Goal: Navigation & Orientation: Find specific page/section

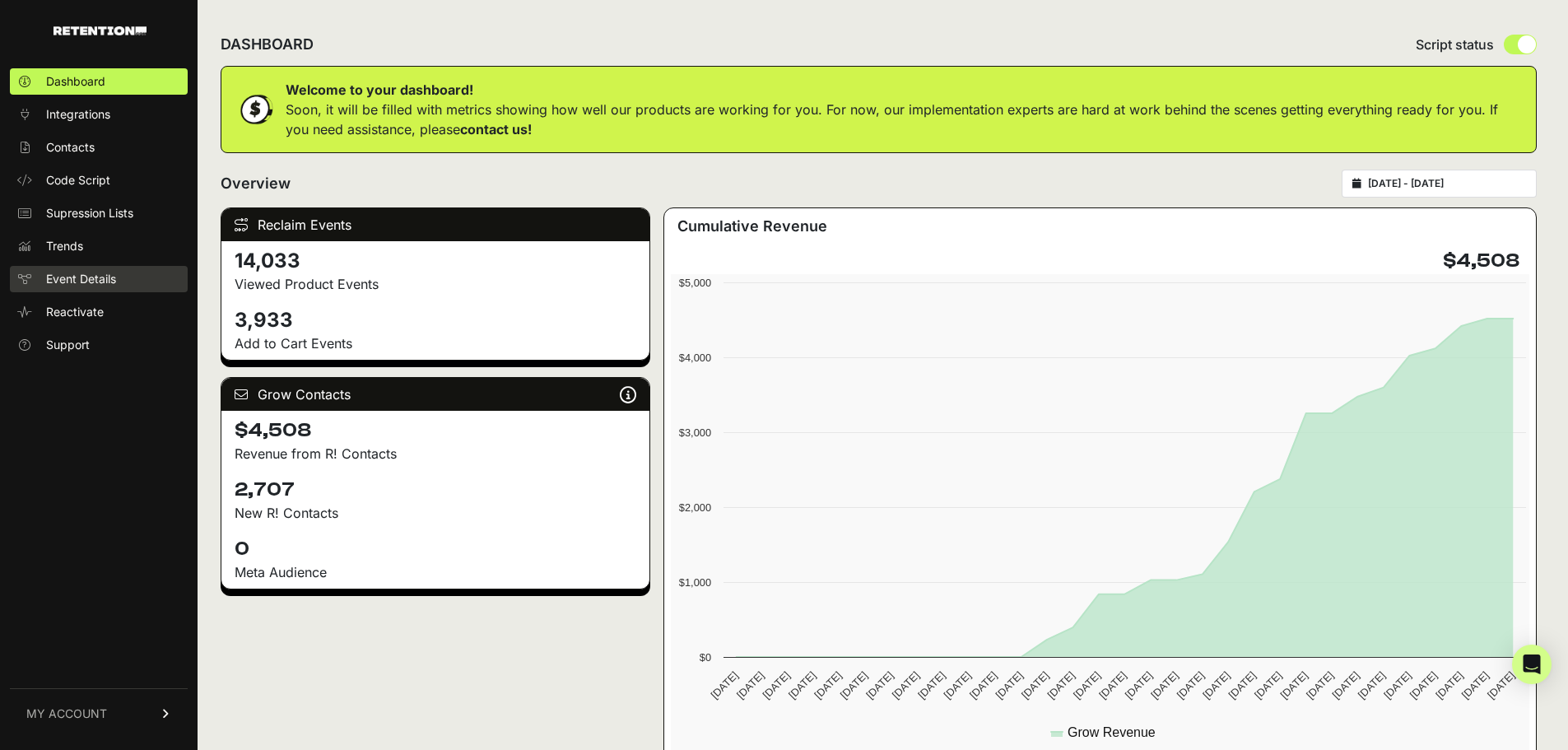
click at [85, 280] on span "Event Details" at bounding box center [81, 279] width 70 height 17
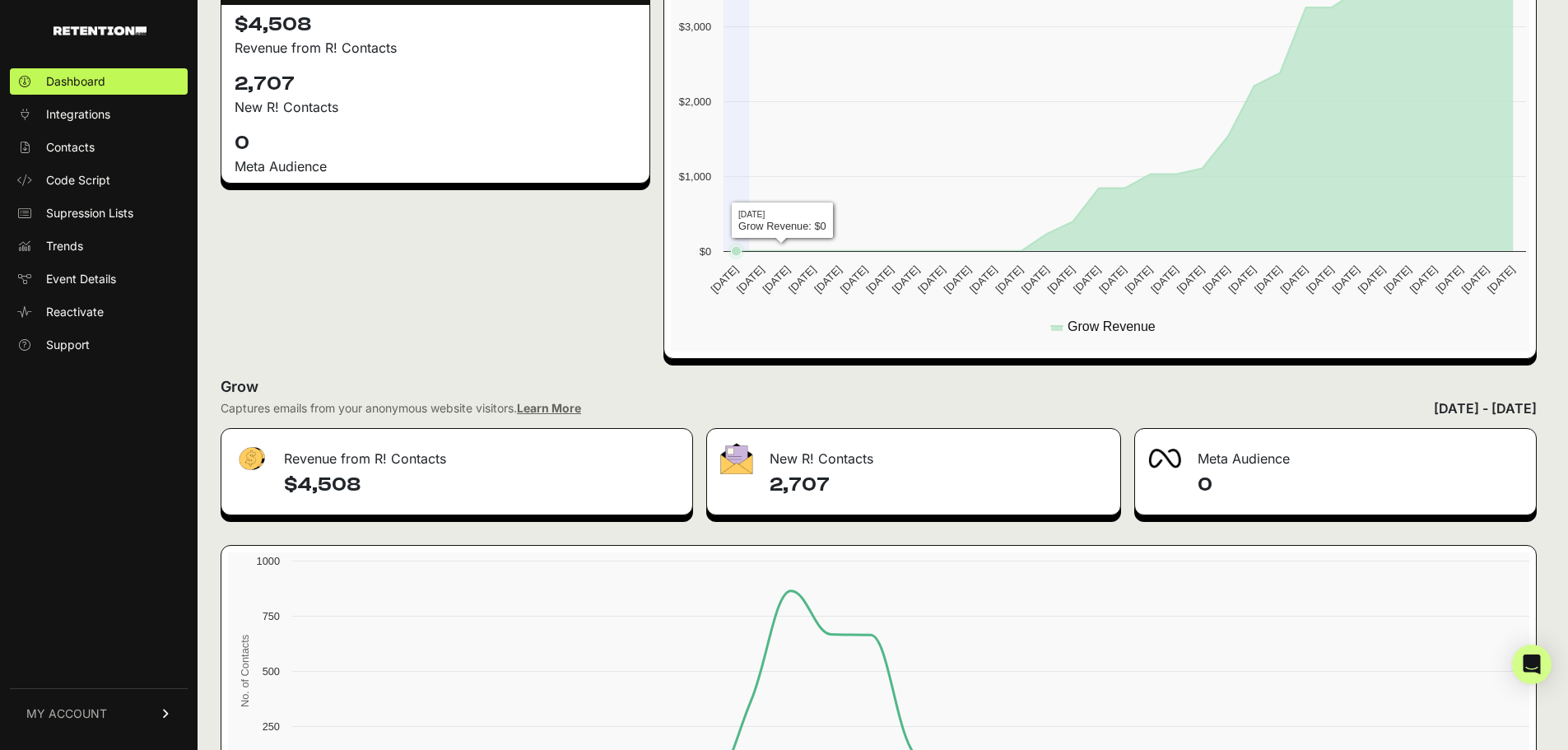
scroll to position [74, 0]
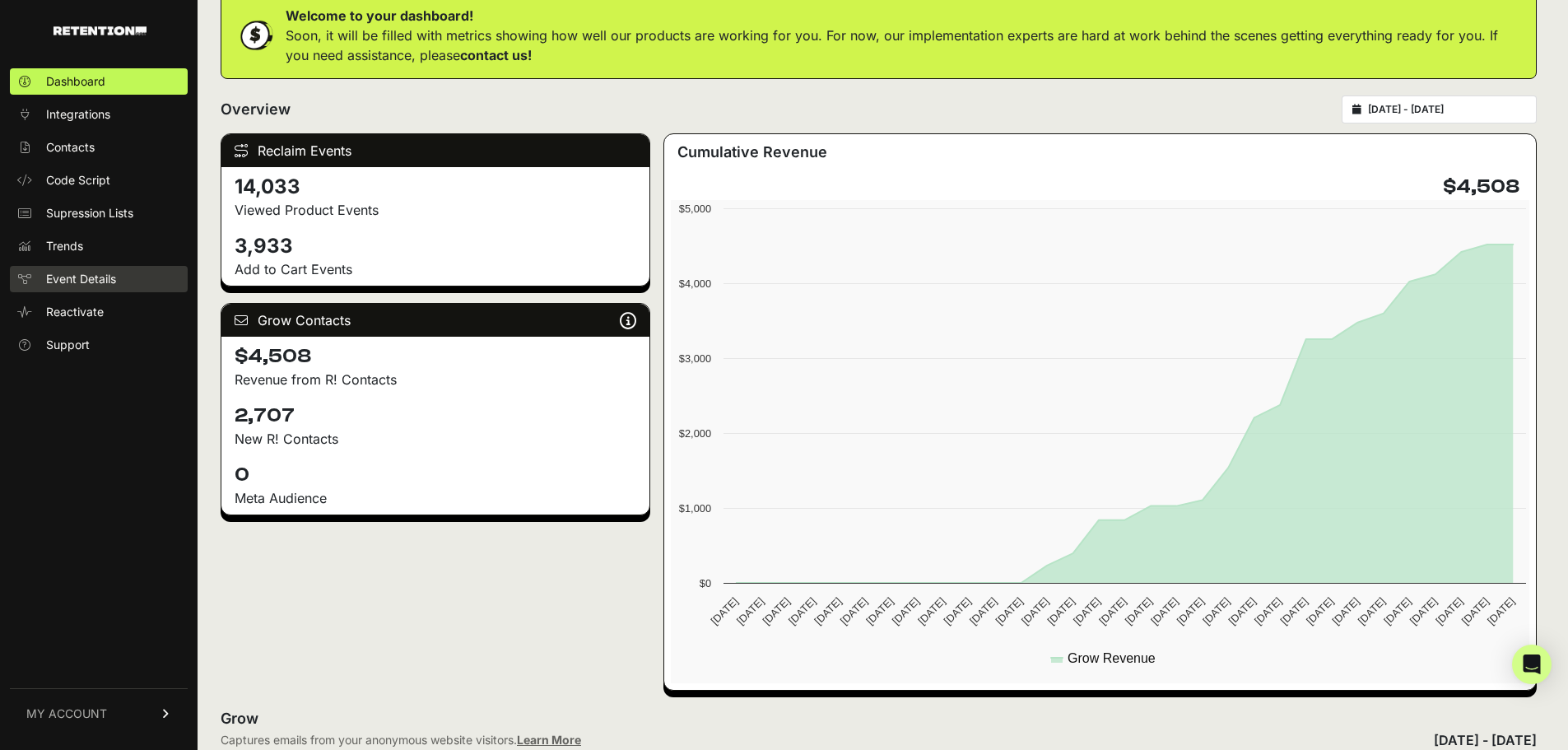
click at [89, 280] on span "Event Details" at bounding box center [81, 279] width 70 height 17
click at [53, 250] on span "Trends" at bounding box center [65, 246] width 37 height 17
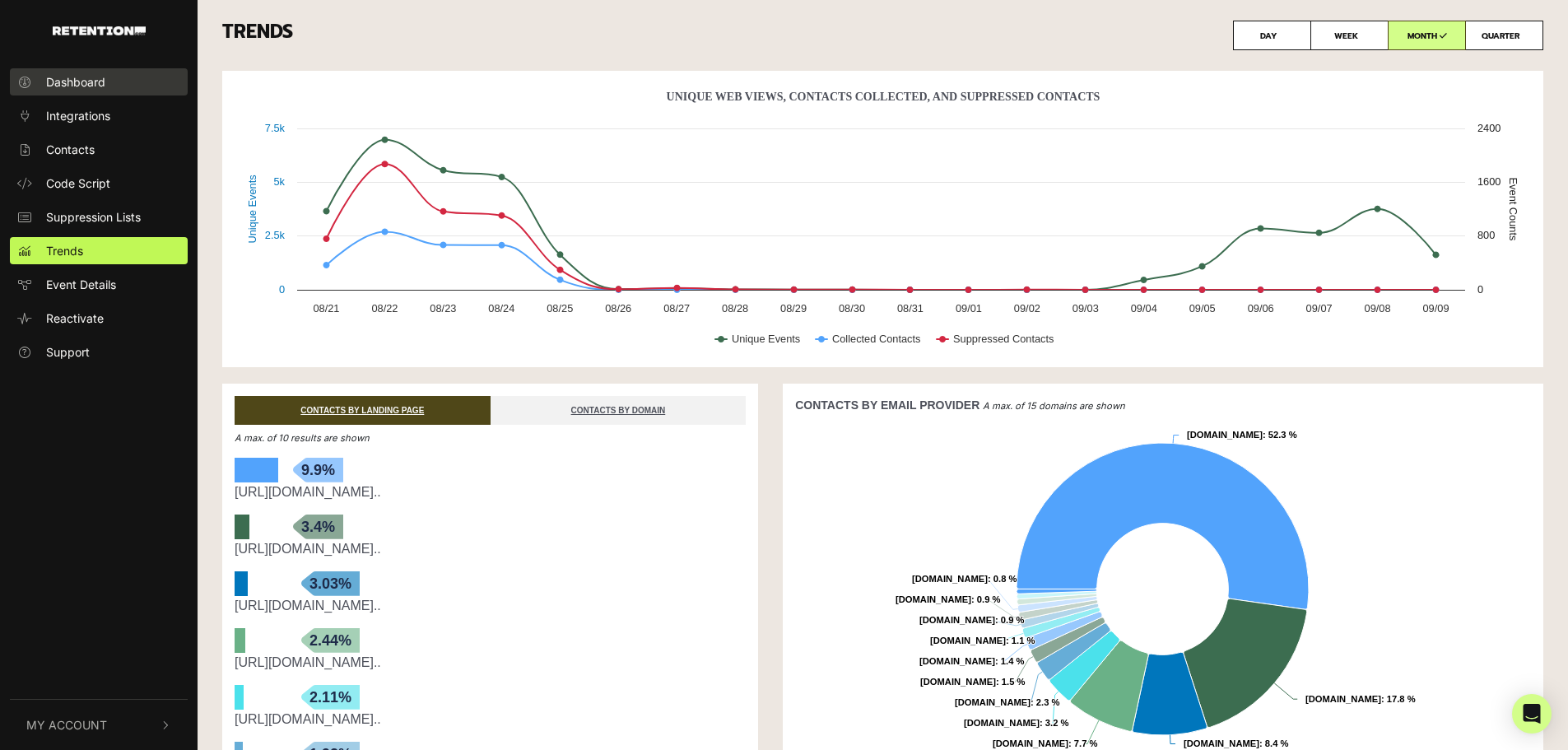
click at [80, 85] on span "Dashboard" at bounding box center [75, 81] width 59 height 17
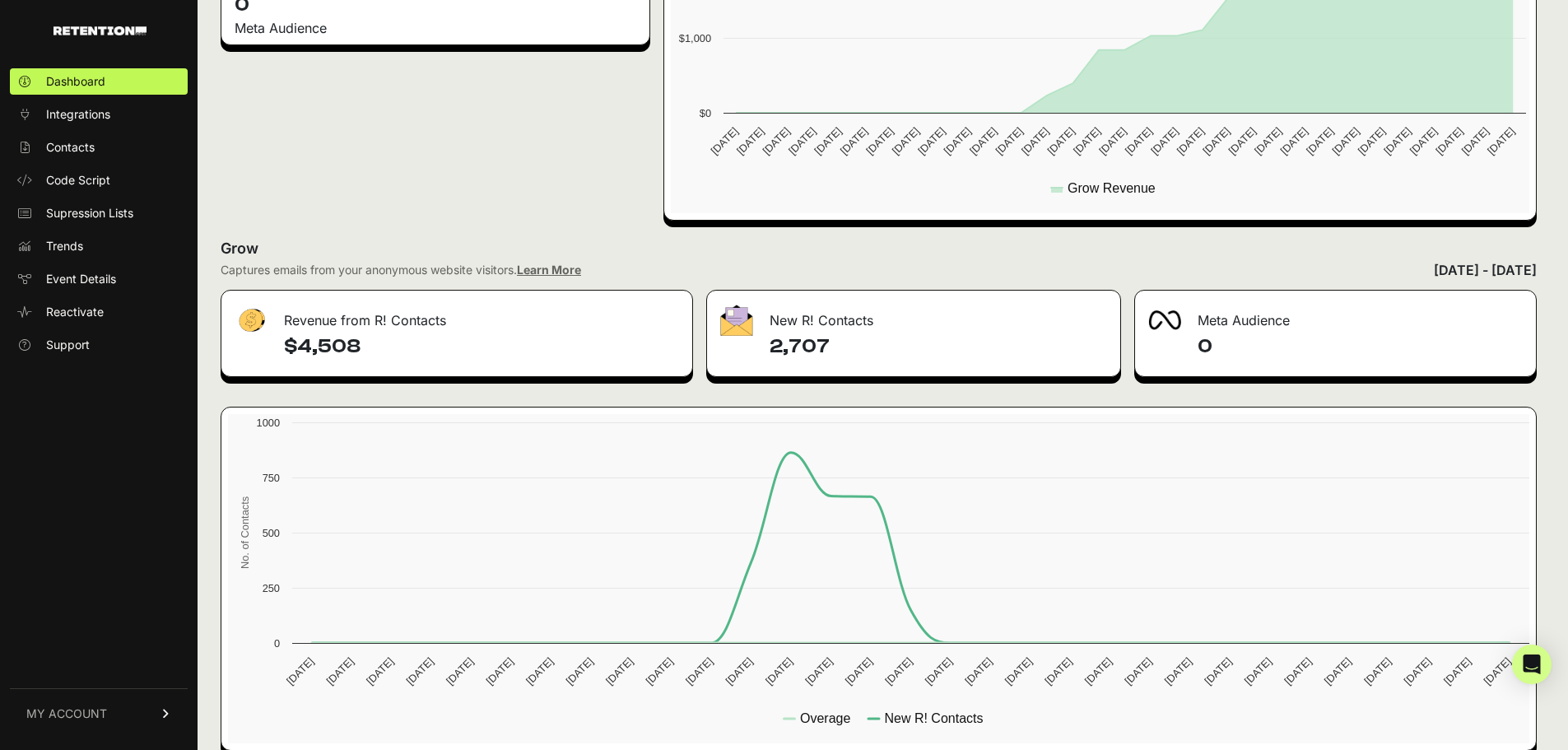
scroll to position [568, 0]
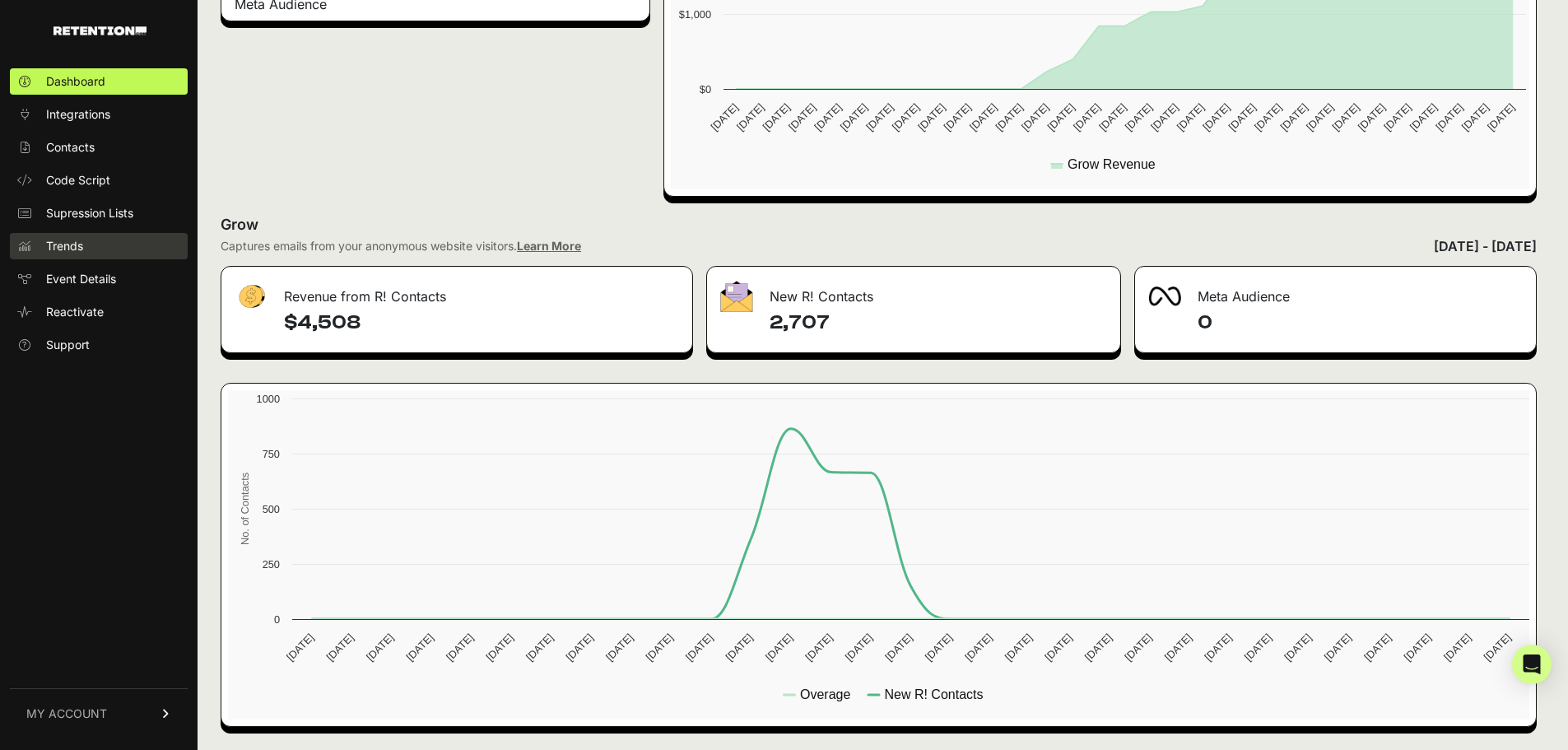
click at [93, 246] on link "Trends" at bounding box center [99, 246] width 178 height 27
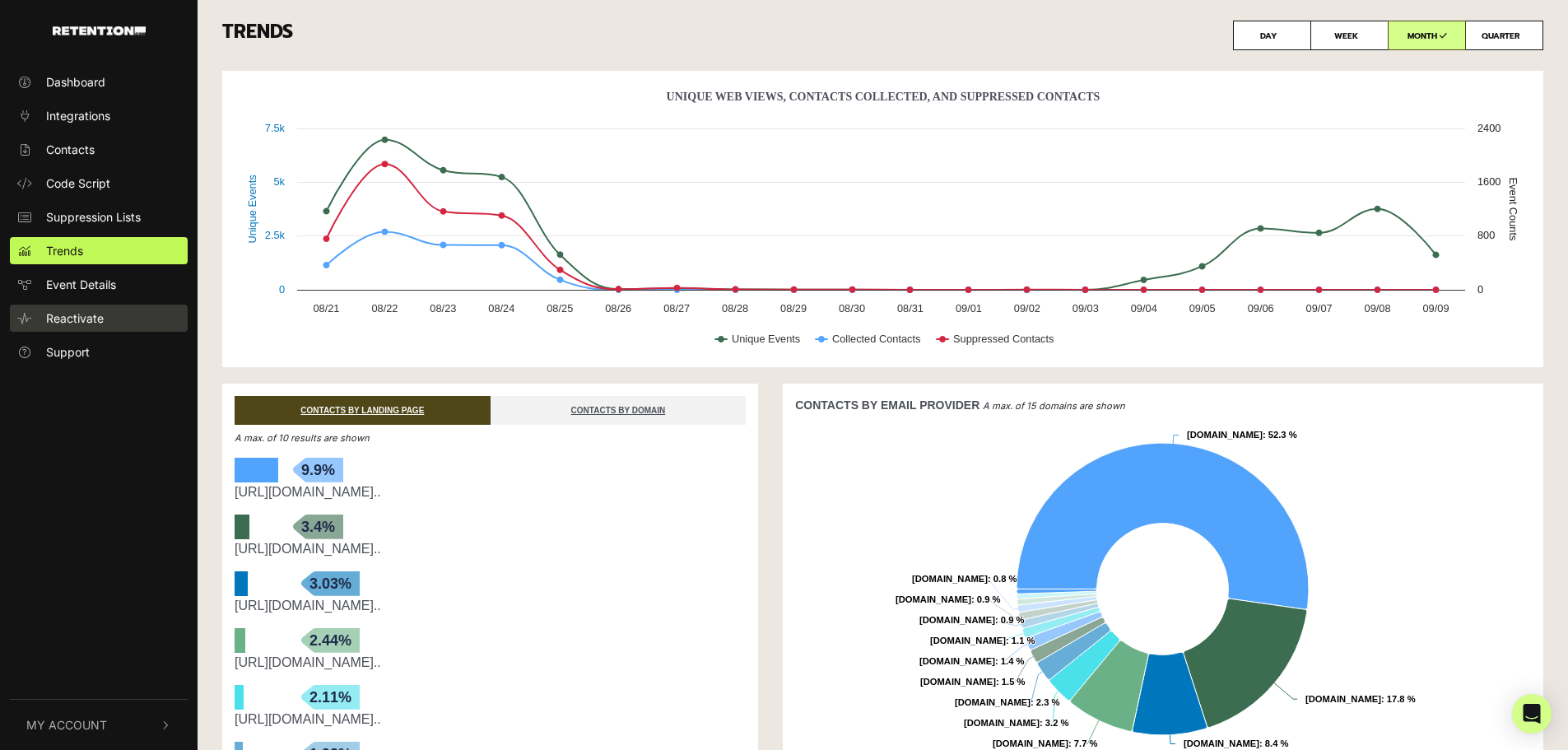
click at [62, 320] on span "Reactivate" at bounding box center [75, 318] width 57 height 17
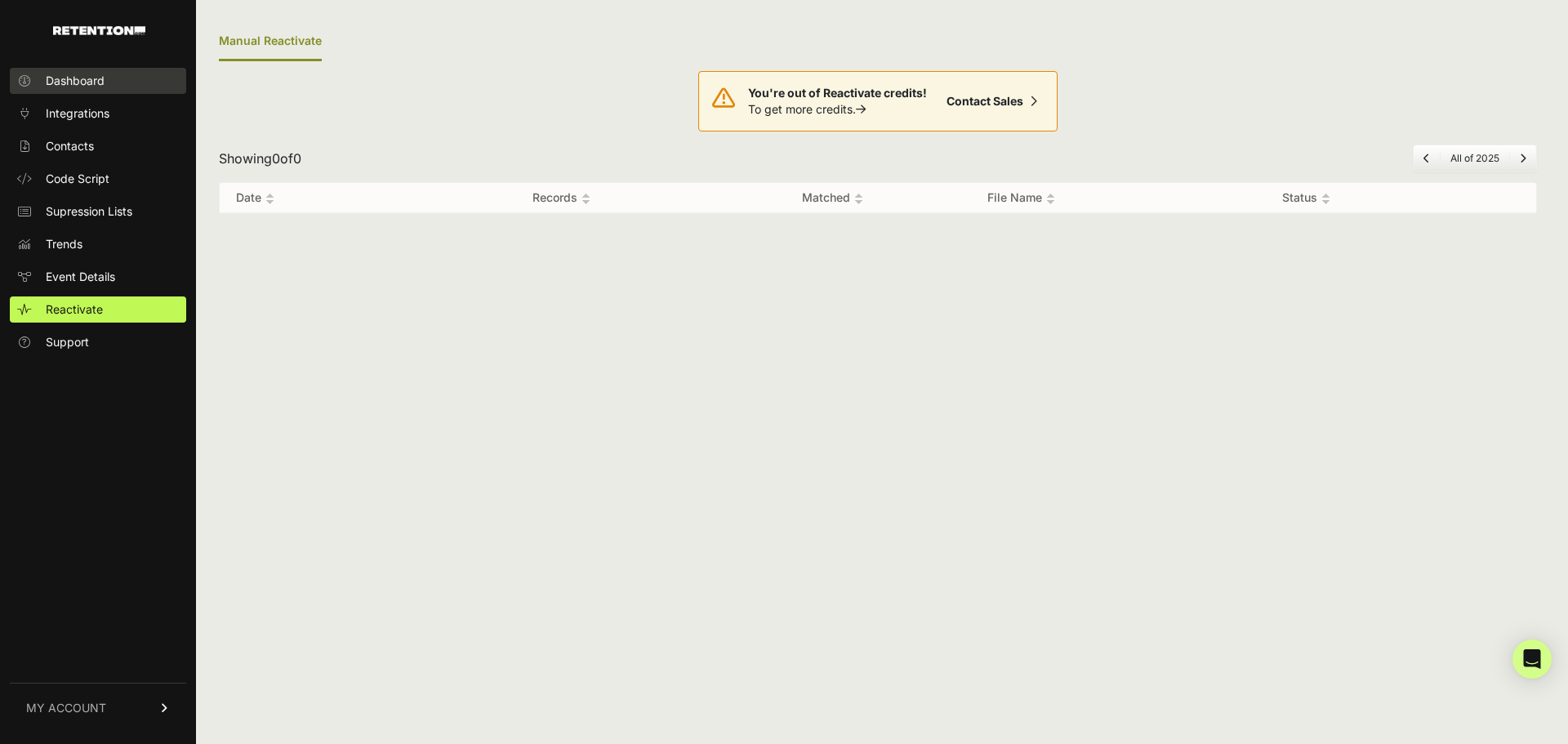
click at [96, 88] on span "Dashboard" at bounding box center [75, 81] width 58 height 16
